Goal: Information Seeking & Learning: Find specific page/section

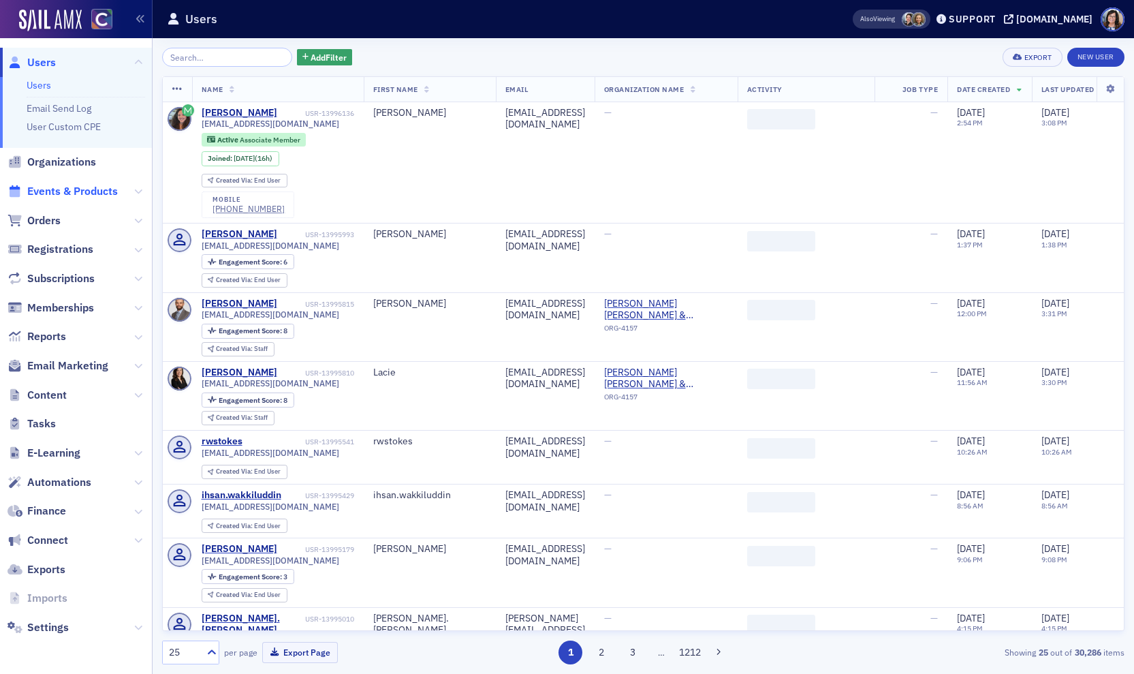
click at [87, 186] on span "Events & Products" at bounding box center [72, 191] width 91 height 15
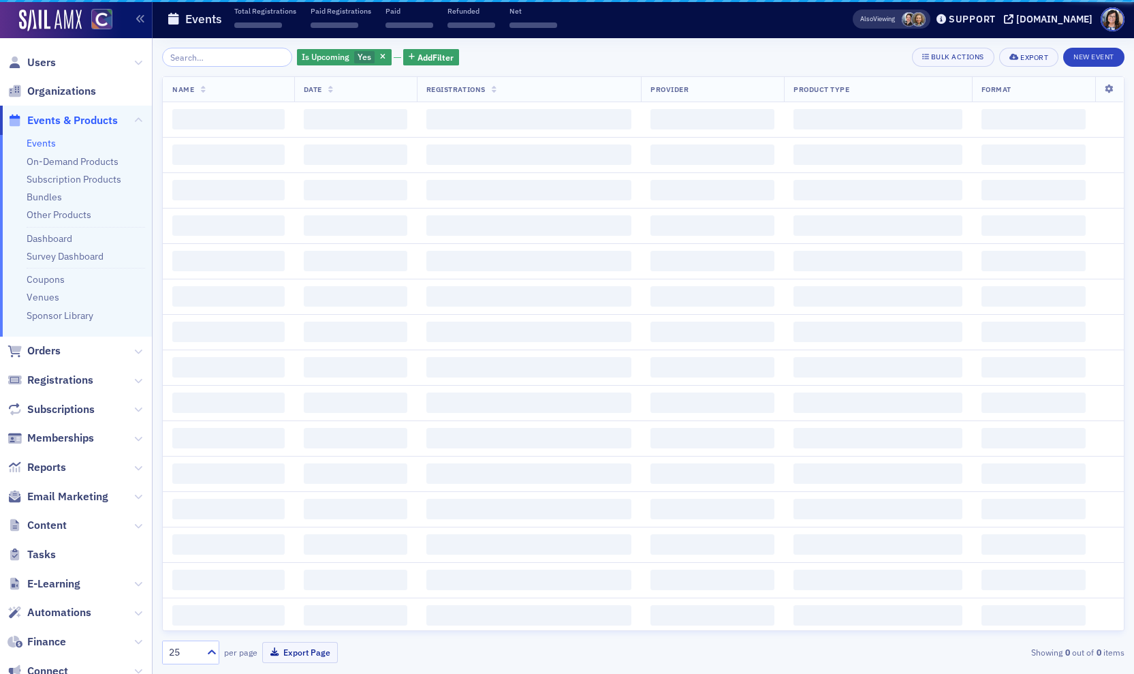
click at [189, 58] on input "search" at bounding box center [227, 57] width 130 height 19
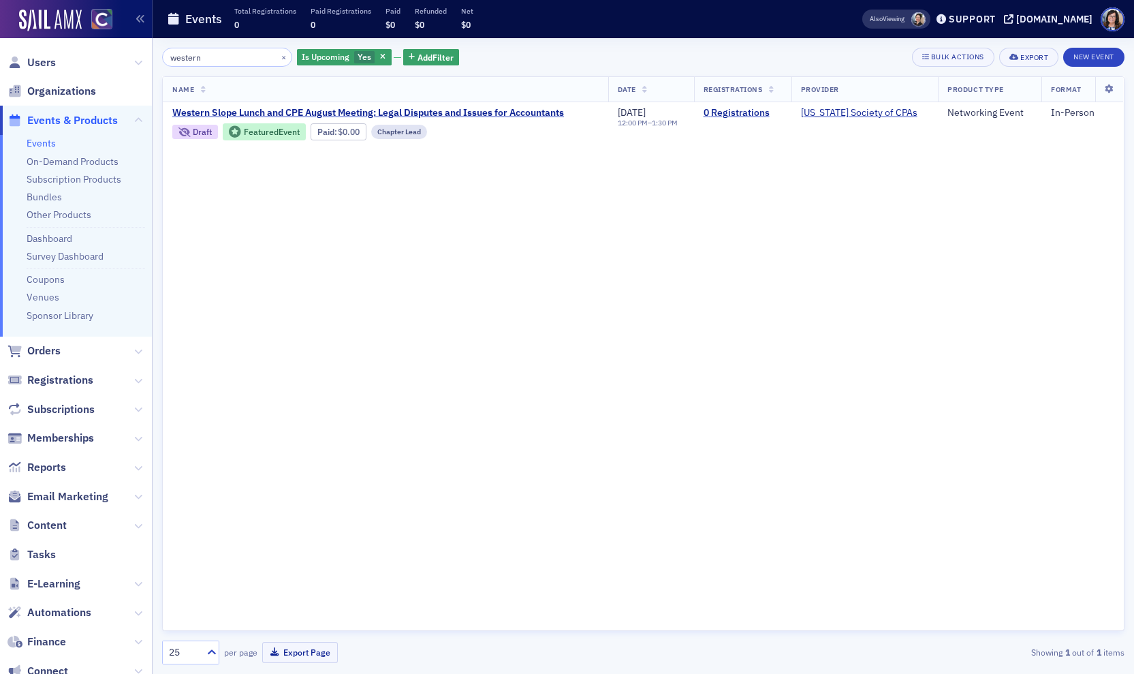
click at [380, 55] on icon "button" at bounding box center [382, 57] width 5 height 7
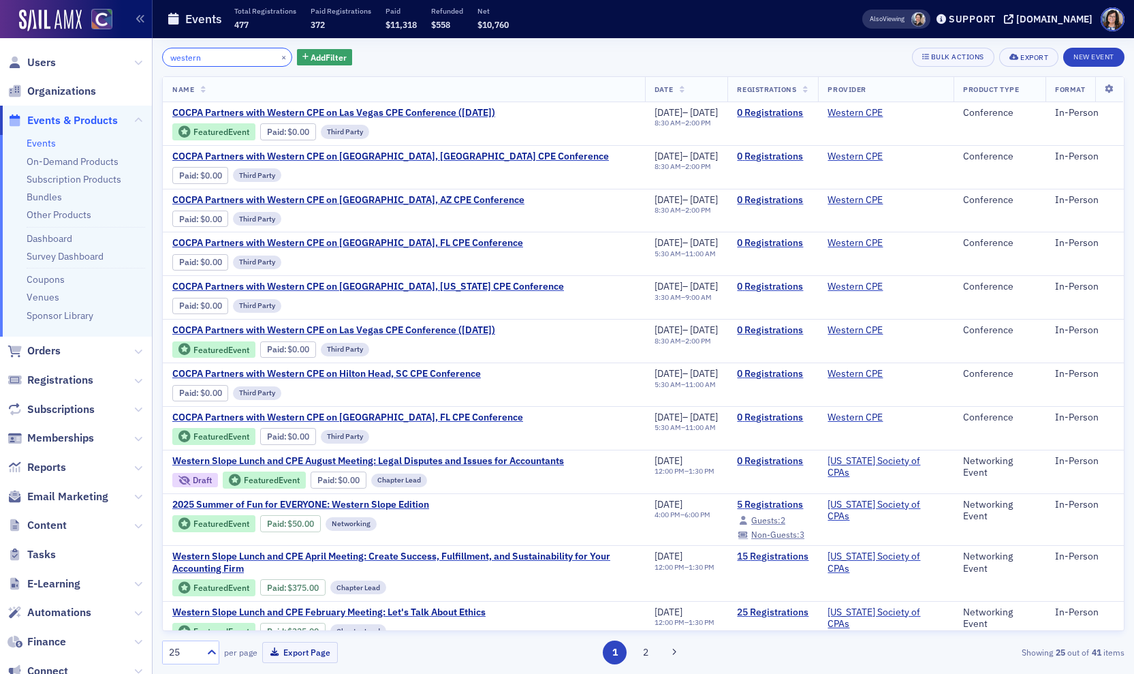
click at [202, 59] on input "western" at bounding box center [227, 57] width 130 height 19
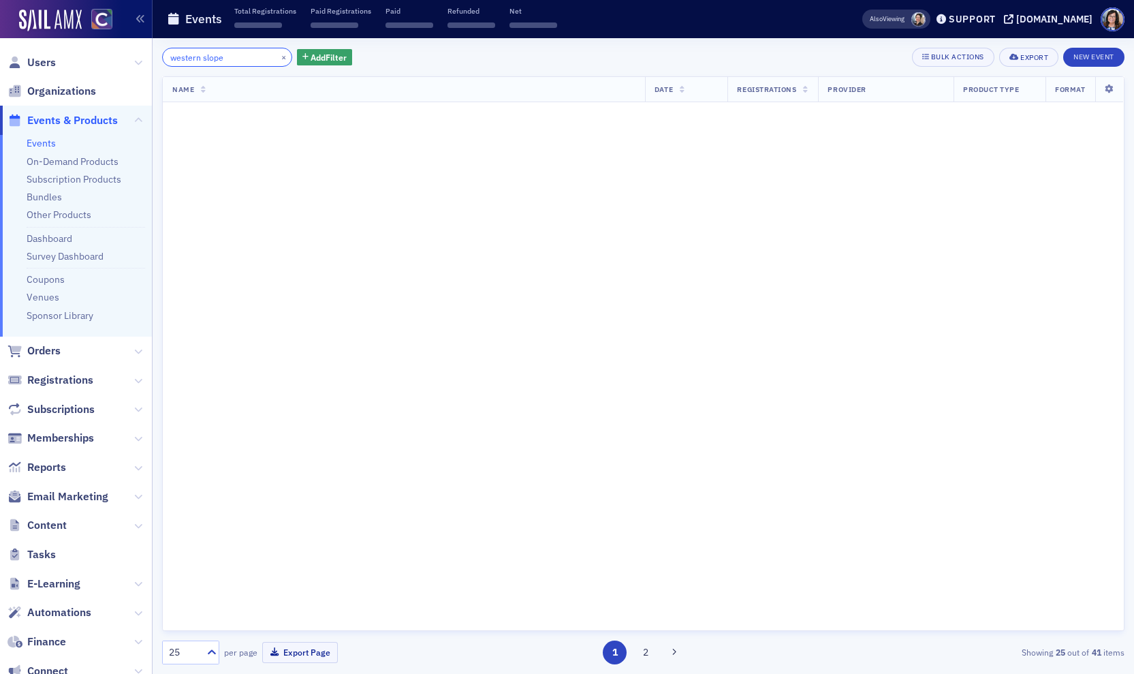
type input "western slope"
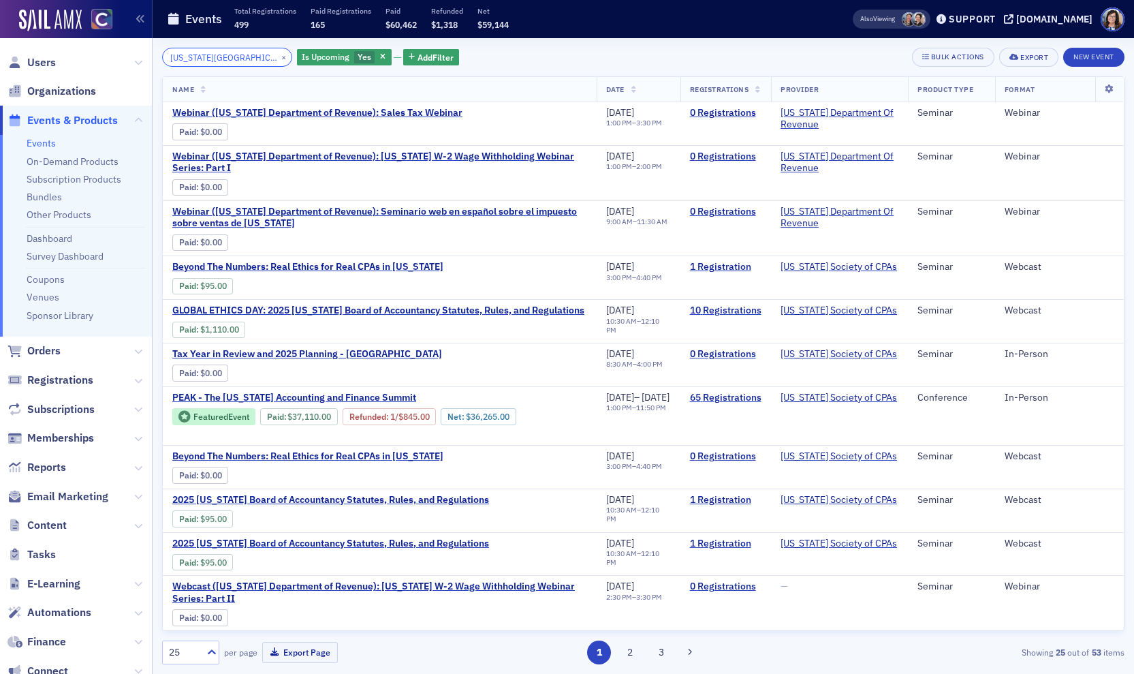
drag, startPoint x: 238, startPoint y: 57, endPoint x: 147, endPoint y: 57, distance: 90.6
click at [147, 57] on div "Users Organizations Events & Products Events On-Demand Products Subscription Pr…" at bounding box center [567, 337] width 1134 height 674
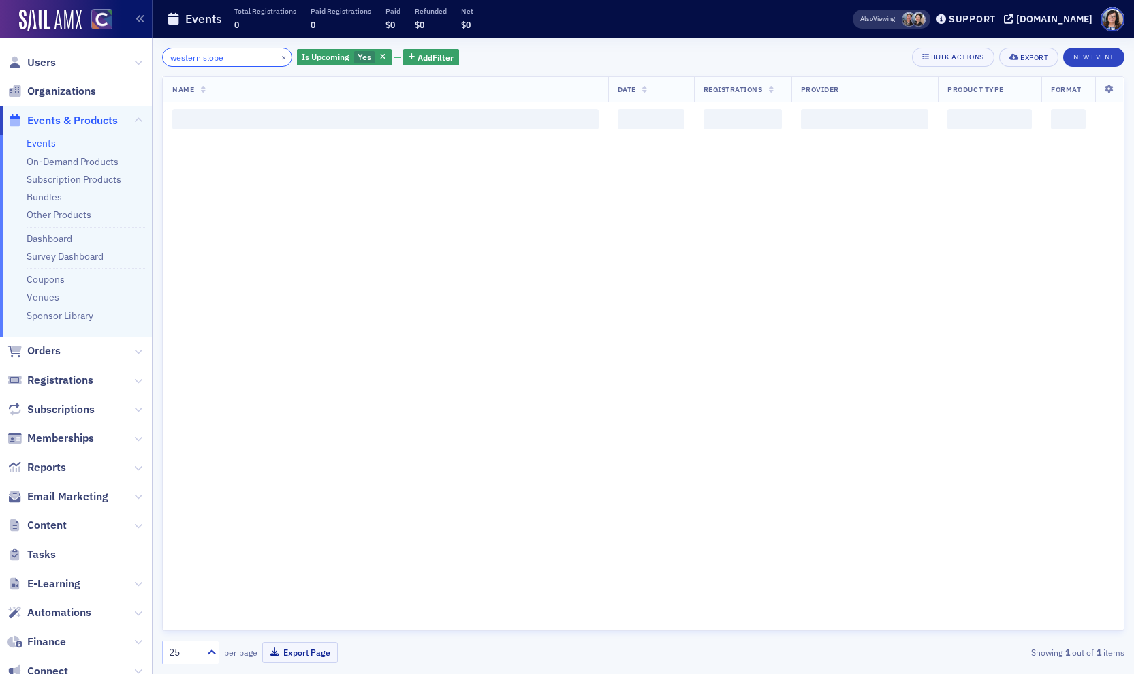
type input "western slope"
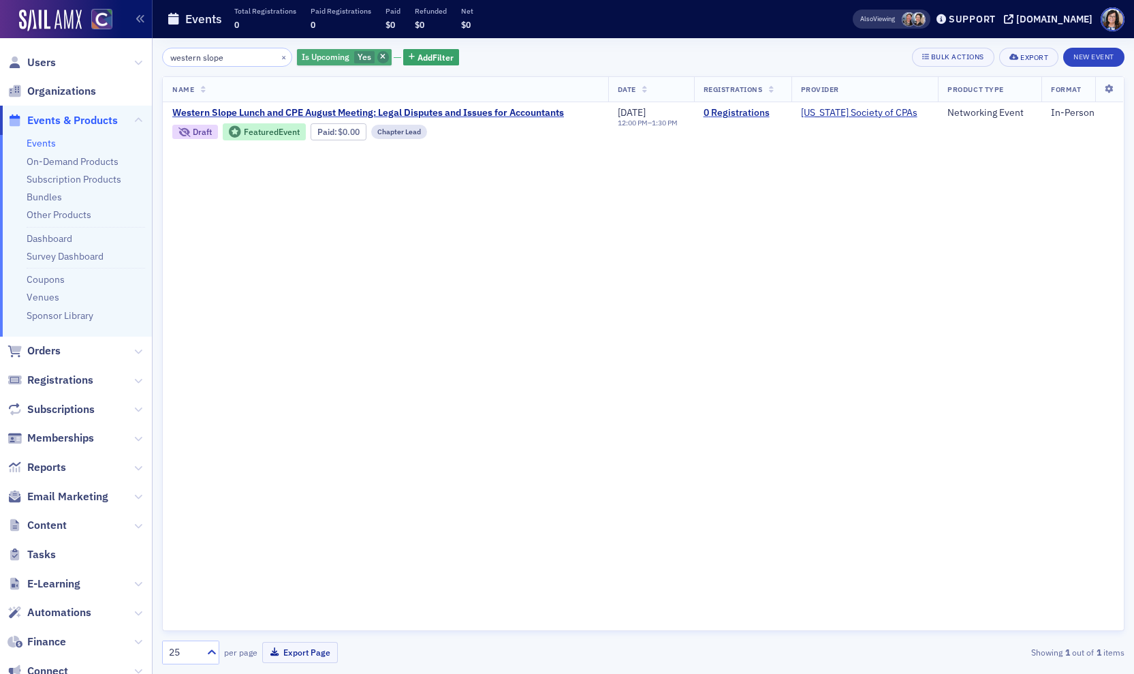
click at [377, 57] on span "button" at bounding box center [383, 57] width 12 height 12
